Goal: Use online tool/utility: Use online tool/utility

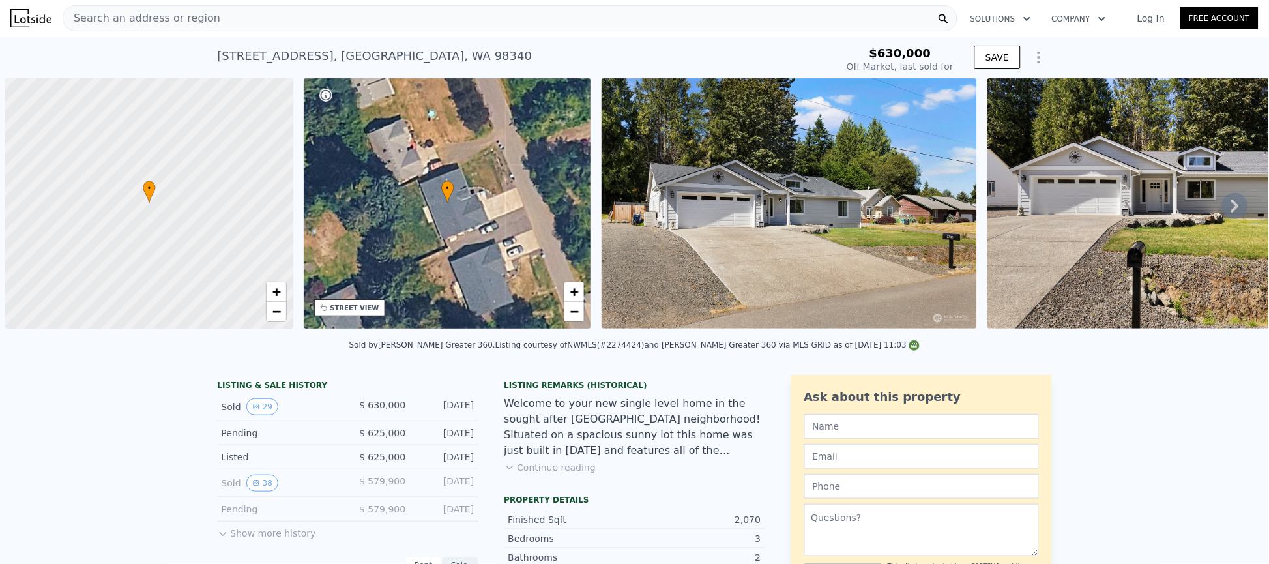
scroll to position [0, 5]
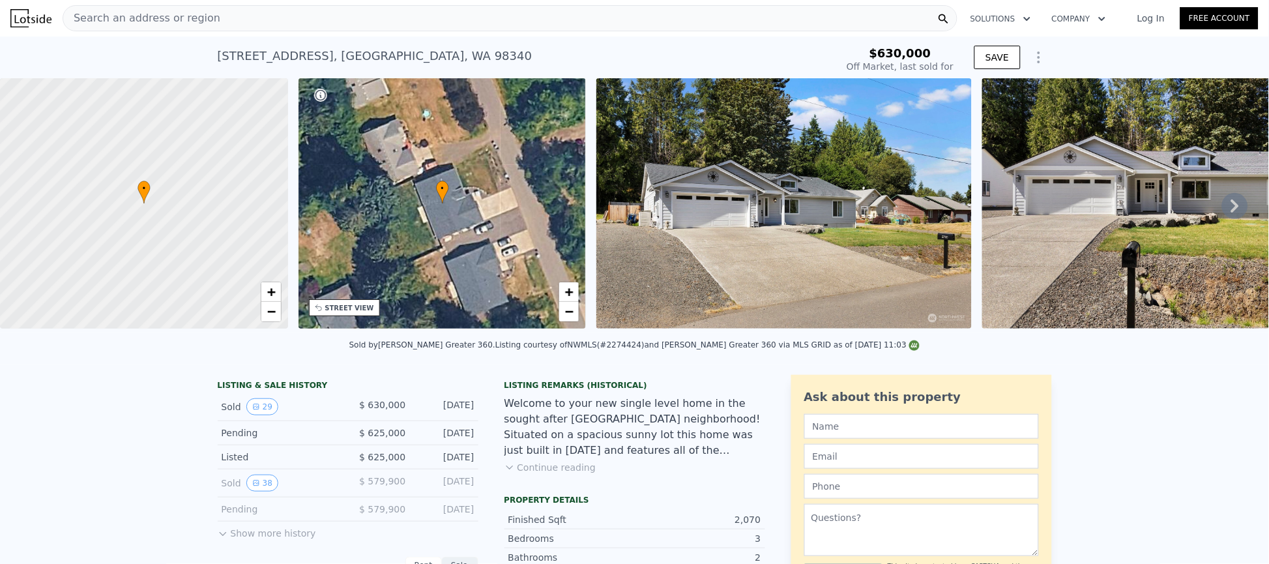
type input "$ 706,000"
type input "-$ 13,479"
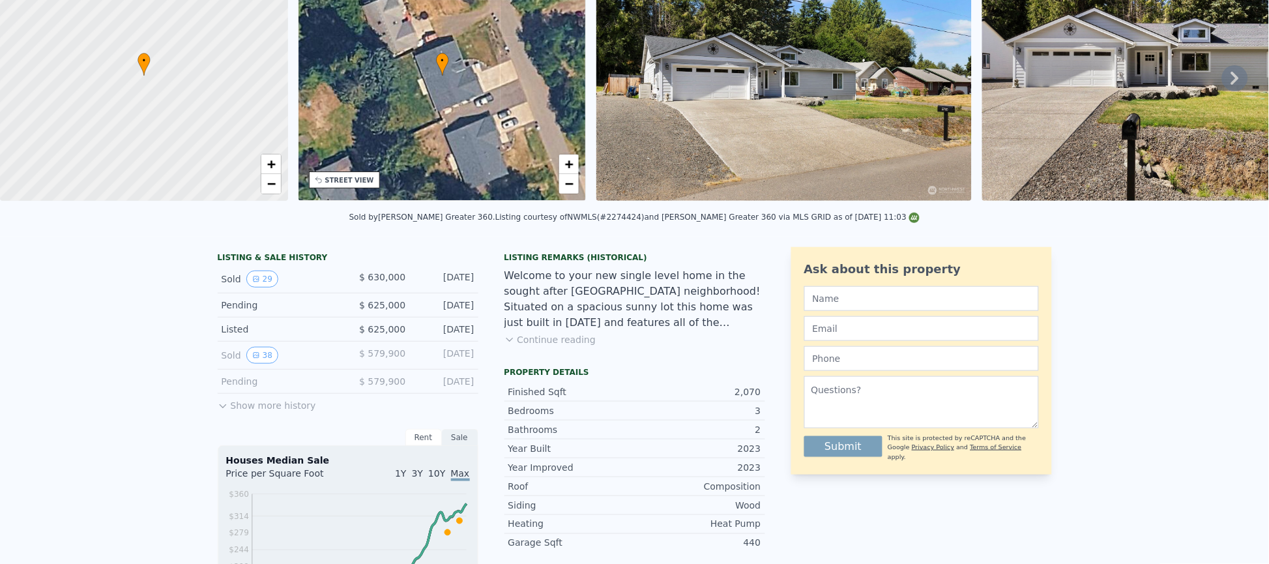
scroll to position [0, 0]
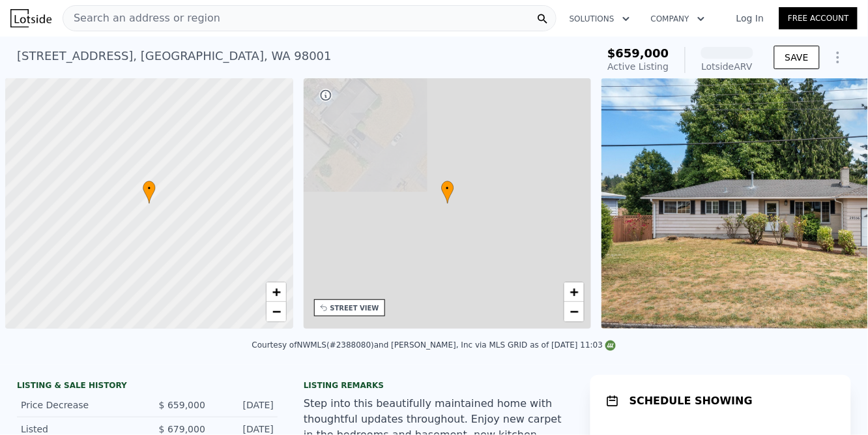
scroll to position [0, 5]
